Goal: Transaction & Acquisition: Purchase product/service

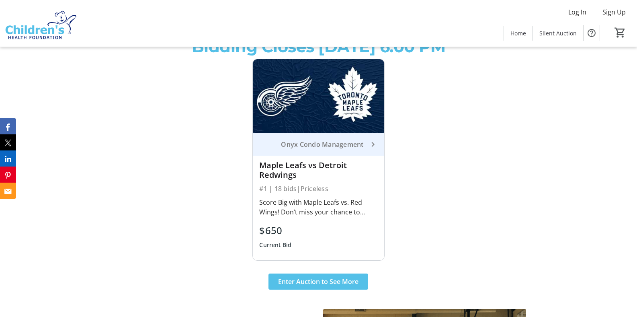
scroll to position [320, 0]
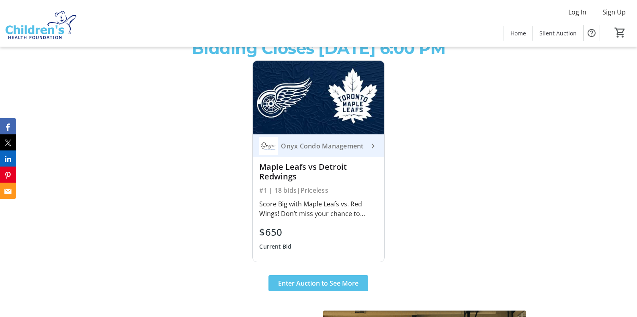
click at [322, 105] on img at bounding box center [318, 98] width 131 height 74
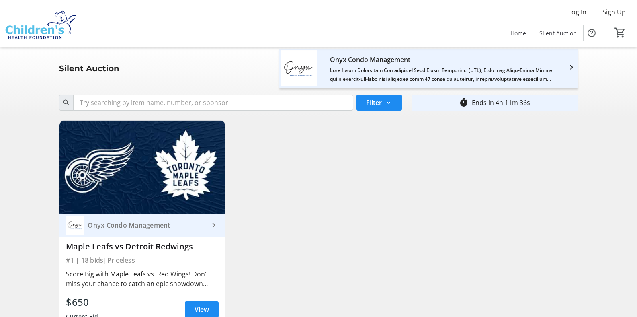
scroll to position [41, 0]
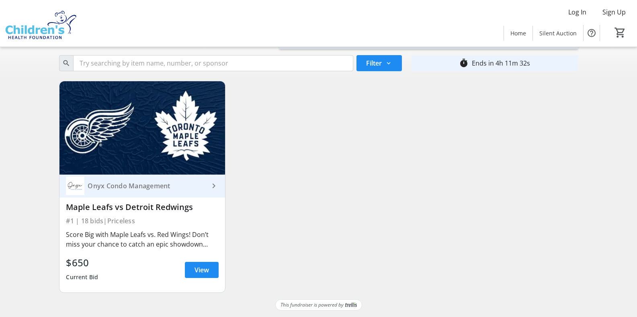
click at [217, 185] on mat-icon "keyboard_arrow_right" at bounding box center [214, 186] width 10 height 10
click at [116, 131] on img at bounding box center [143, 127] width 166 height 93
click at [199, 271] on span "View" at bounding box center [202, 270] width 14 height 10
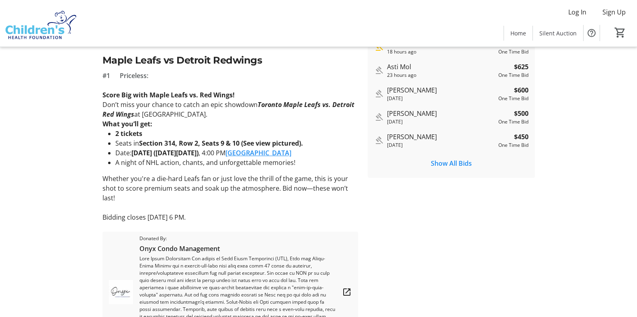
scroll to position [130, 0]
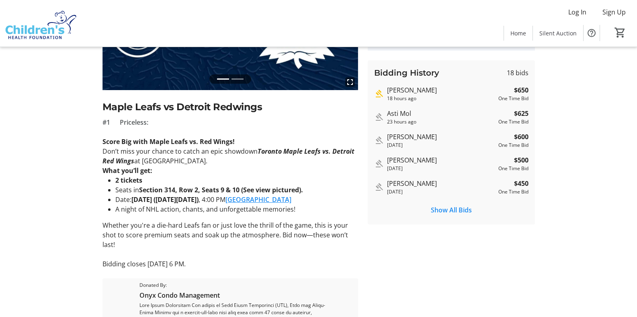
click at [292, 201] on link "[GEOGRAPHIC_DATA]" at bounding box center [259, 199] width 66 height 9
